Goal: Transaction & Acquisition: Purchase product/service

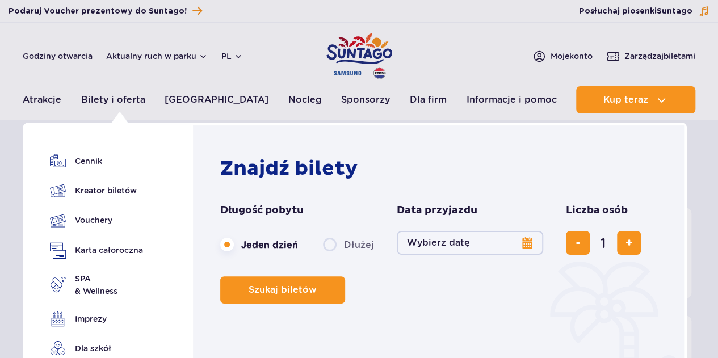
scroll to position [57, 0]
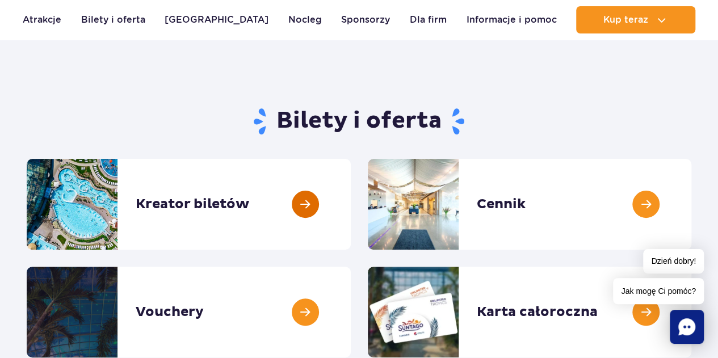
click at [351, 197] on link at bounding box center [351, 204] width 0 height 91
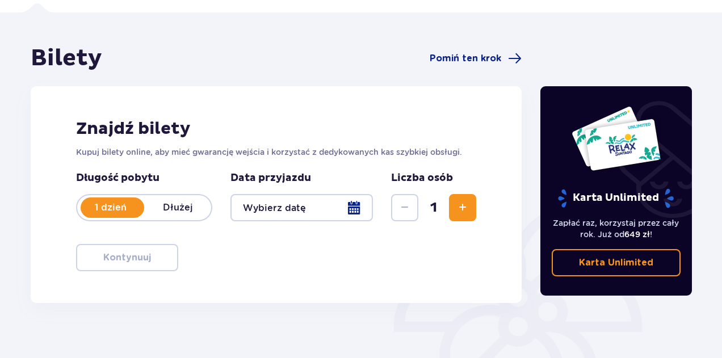
scroll to position [113, 0]
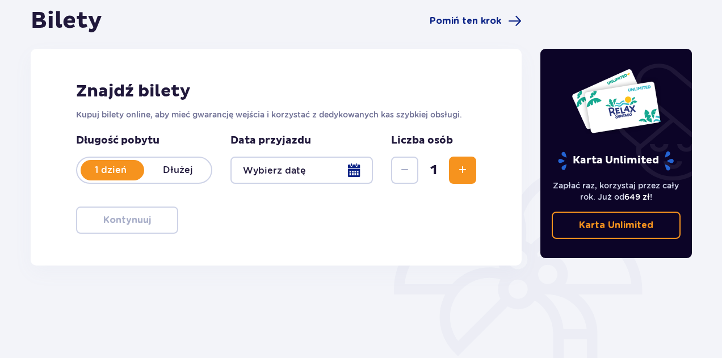
click at [110, 170] on p "1 dzień" at bounding box center [110, 170] width 67 height 12
click at [179, 170] on p "Dłużej" at bounding box center [177, 170] width 67 height 12
click at [356, 167] on div at bounding box center [301, 170] width 142 height 27
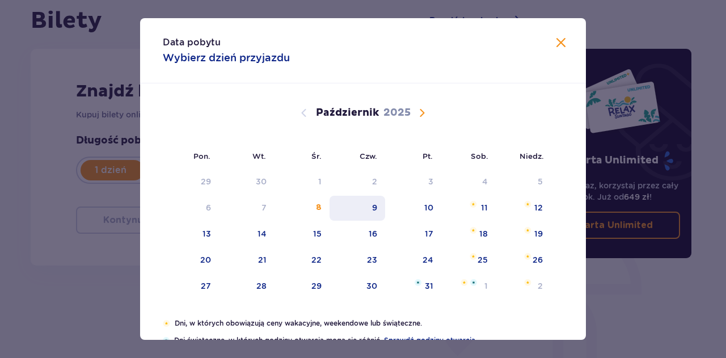
click at [376, 212] on div "9" at bounding box center [374, 207] width 5 height 11
type input "[DATE]"
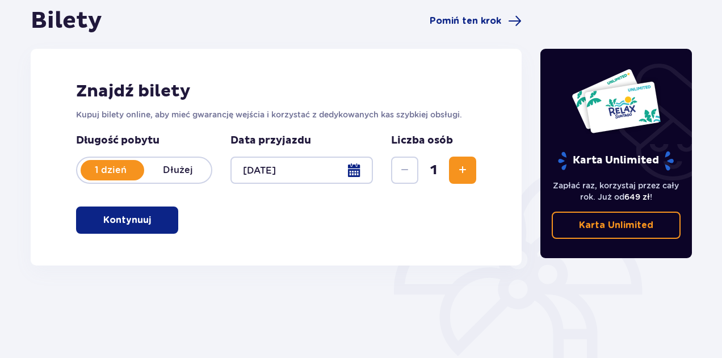
click at [475, 166] on div "Znajdź bilety Kupuj bilety online, aby mieć gwarancję wejścia i korzystać z ded…" at bounding box center [276, 157] width 491 height 217
click at [462, 177] on button "Zwiększ" at bounding box center [462, 170] width 27 height 27
click at [101, 227] on button "Kontynuuj" at bounding box center [127, 220] width 102 height 27
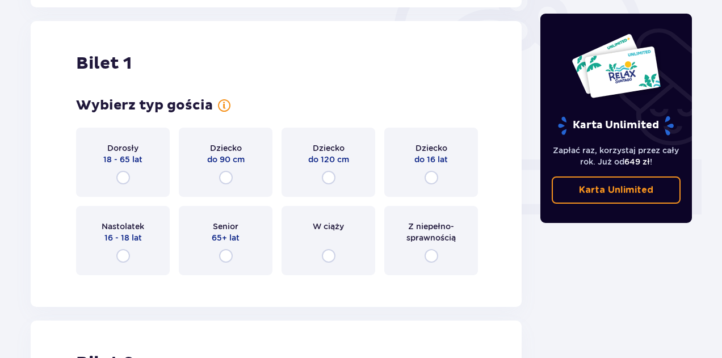
scroll to position [379, 0]
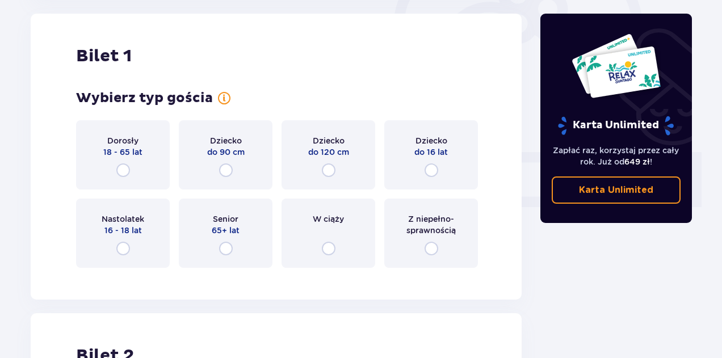
click at [123, 162] on div "Dorosły 18 - 65 lat" at bounding box center [123, 154] width 94 height 69
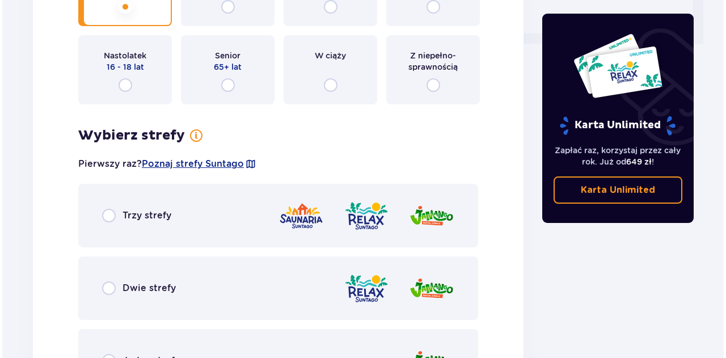
scroll to position [656, 0]
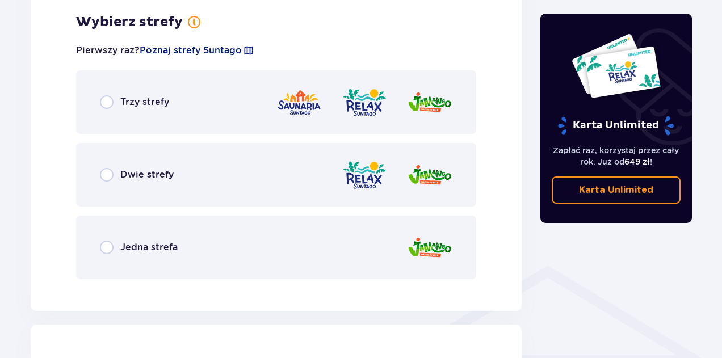
click at [203, 50] on span "Poznaj strefy Suntago" at bounding box center [191, 50] width 102 height 12
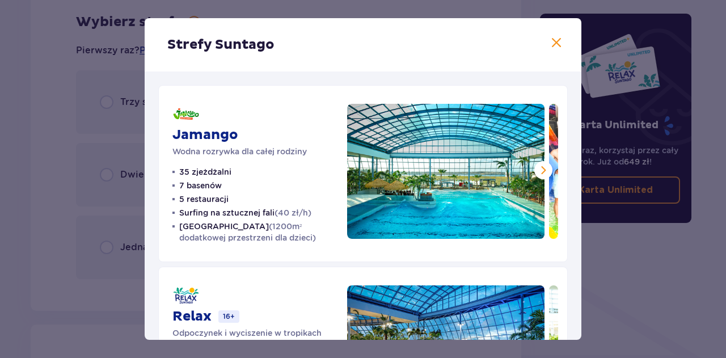
click at [556, 41] on span at bounding box center [557, 43] width 14 height 14
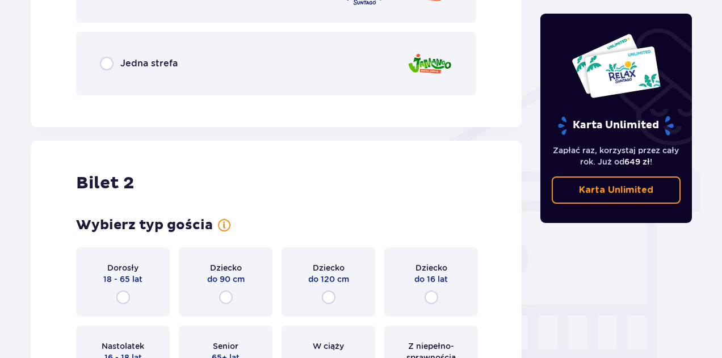
scroll to position [883, 0]
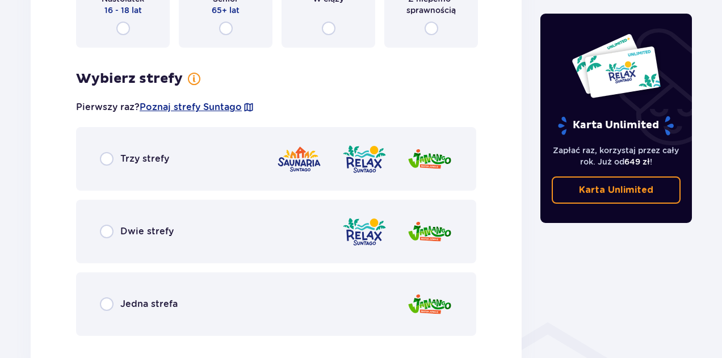
click at [124, 220] on div "Dwie strefy" at bounding box center [276, 232] width 400 height 64
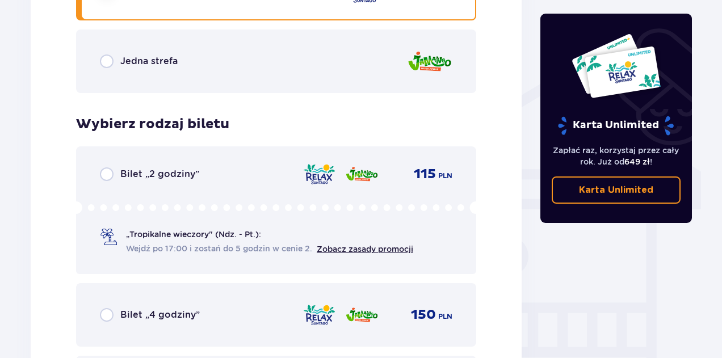
scroll to position [717, 0]
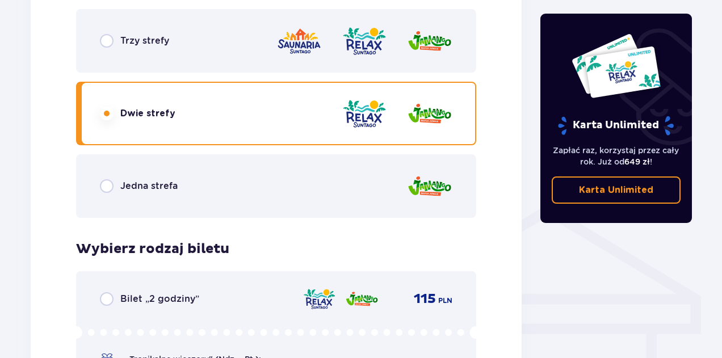
click at [148, 47] on div "Trzy strefy" at bounding box center [134, 41] width 69 height 14
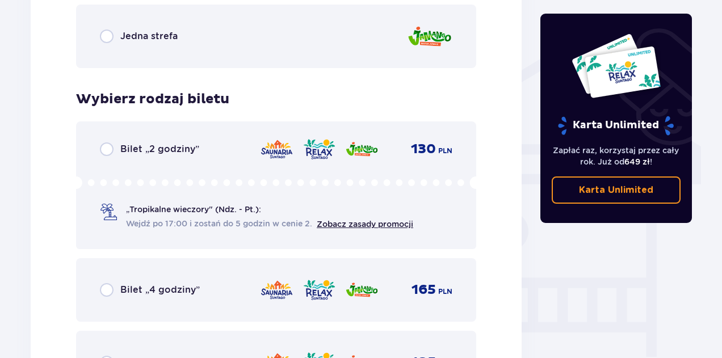
scroll to position [774, 0]
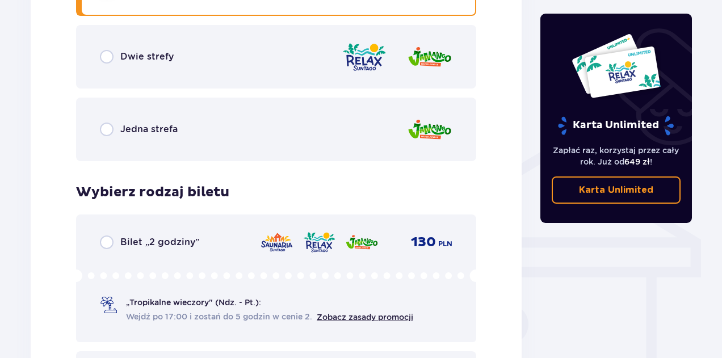
drag, startPoint x: 149, startPoint y: 69, endPoint x: 144, endPoint y: 77, distance: 9.8
click at [150, 69] on div "Dwie strefy" at bounding box center [276, 57] width 400 height 64
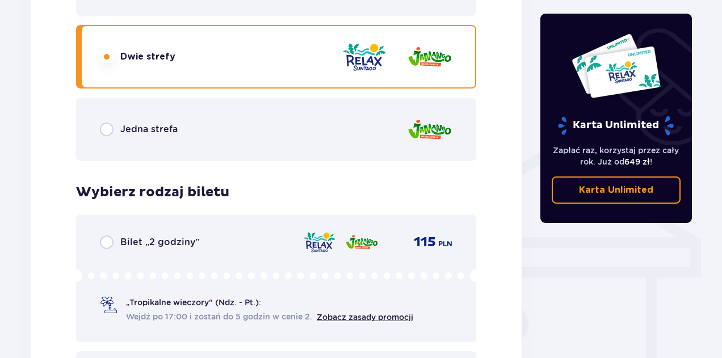
scroll to position [944, 0]
click at [127, 51] on span "Dwie strefy" at bounding box center [147, 56] width 55 height 12
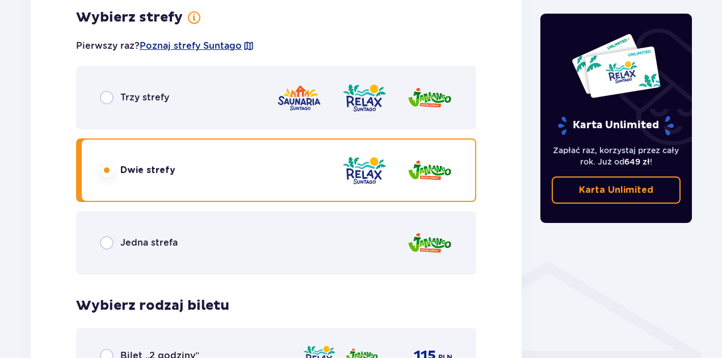
click at [135, 85] on div "Trzy strefy" at bounding box center [276, 98] width 400 height 64
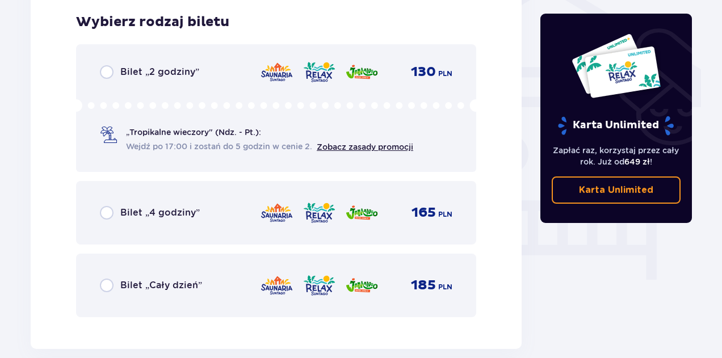
click at [162, 212] on span "Bilet „4 godziny”" at bounding box center [159, 213] width 79 height 12
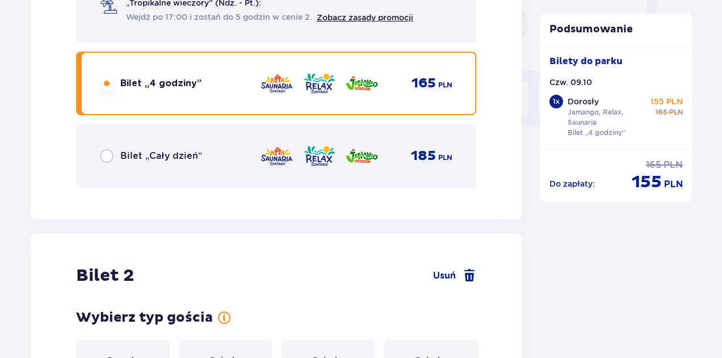
scroll to position [1073, 0]
